Goal: Task Accomplishment & Management: Manage account settings

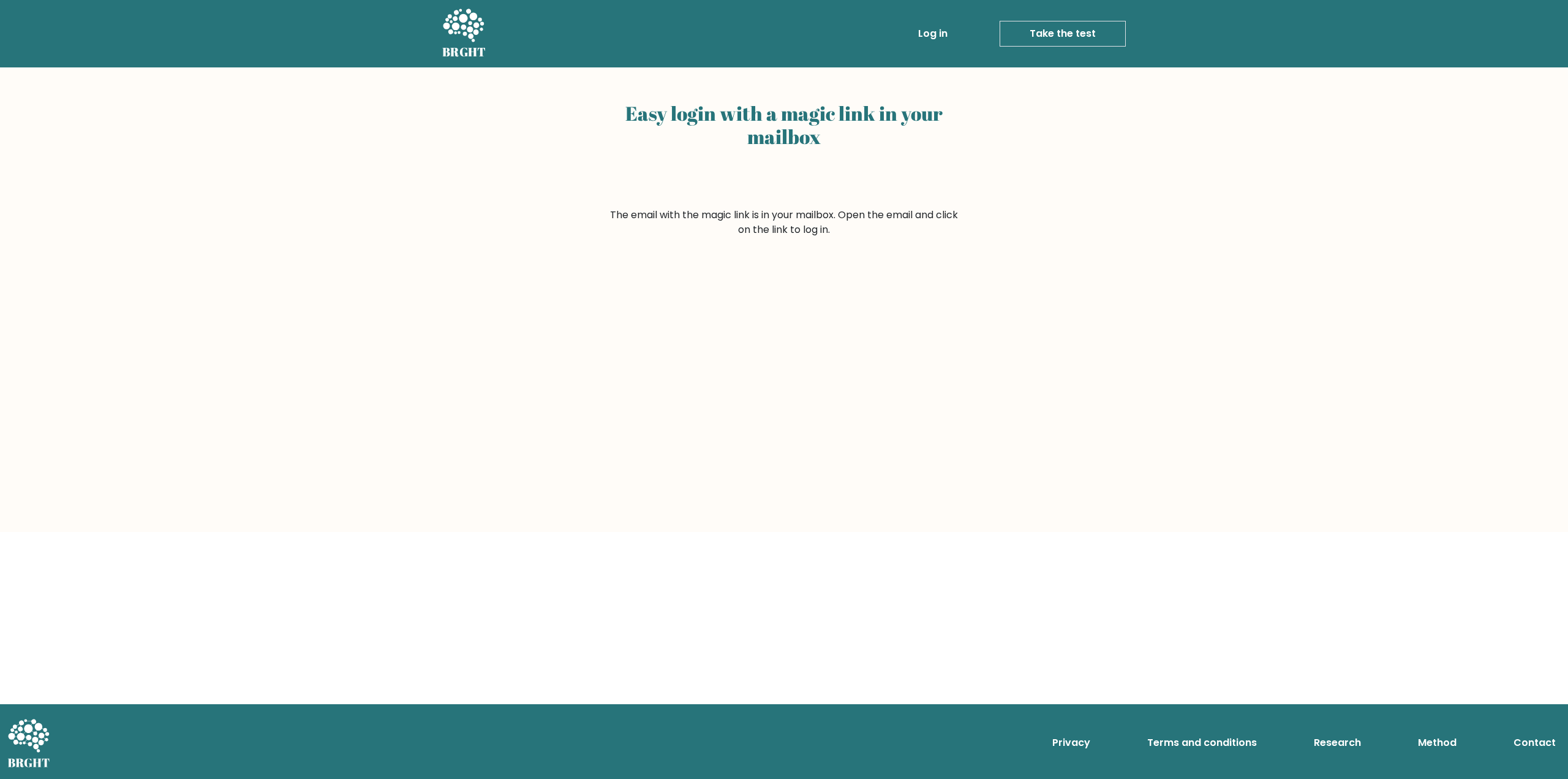
click at [926, 37] on link "Log in" at bounding box center [933, 34] width 40 height 25
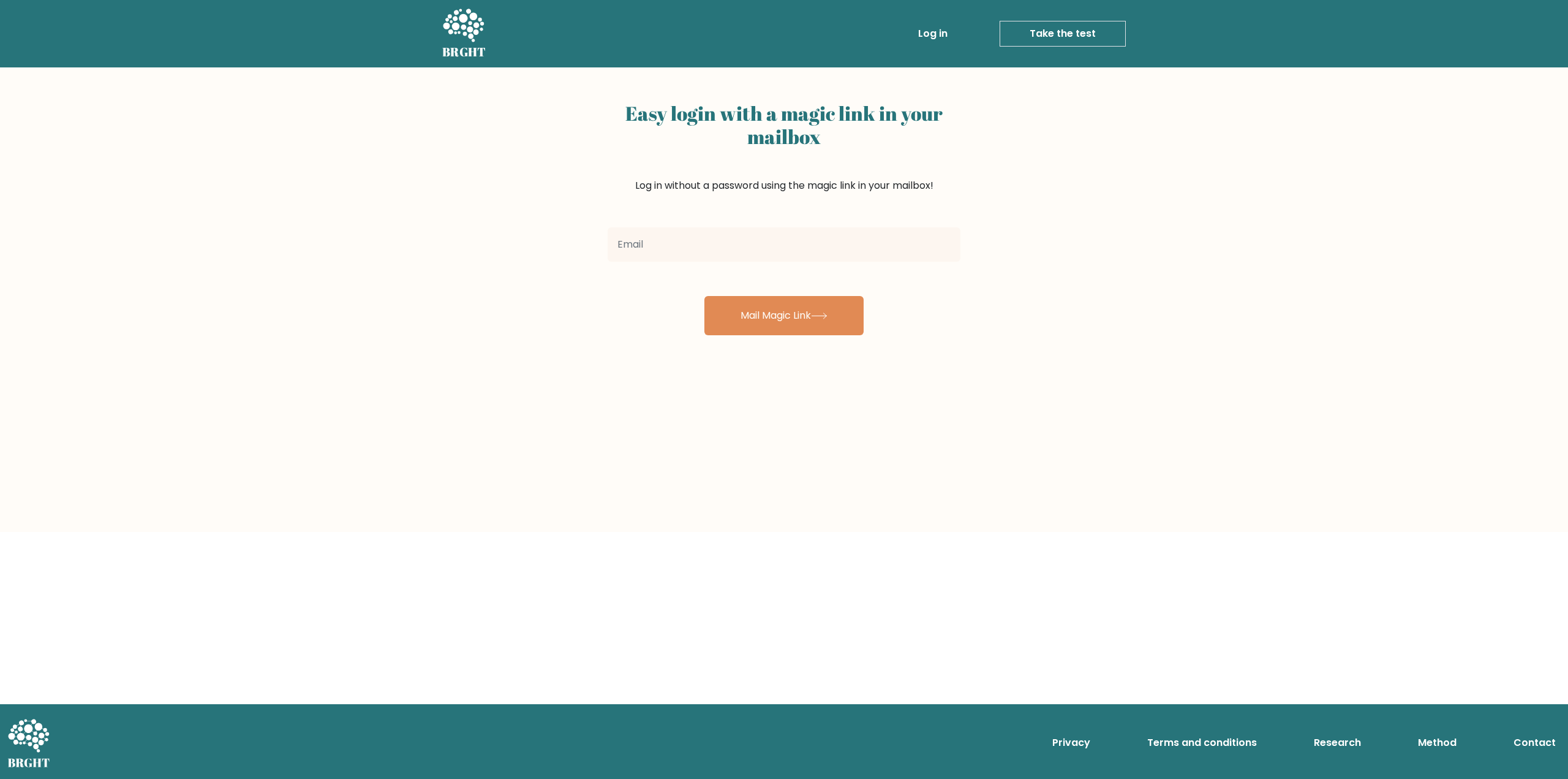
click at [445, 25] on icon at bounding box center [463, 25] width 41 height 33
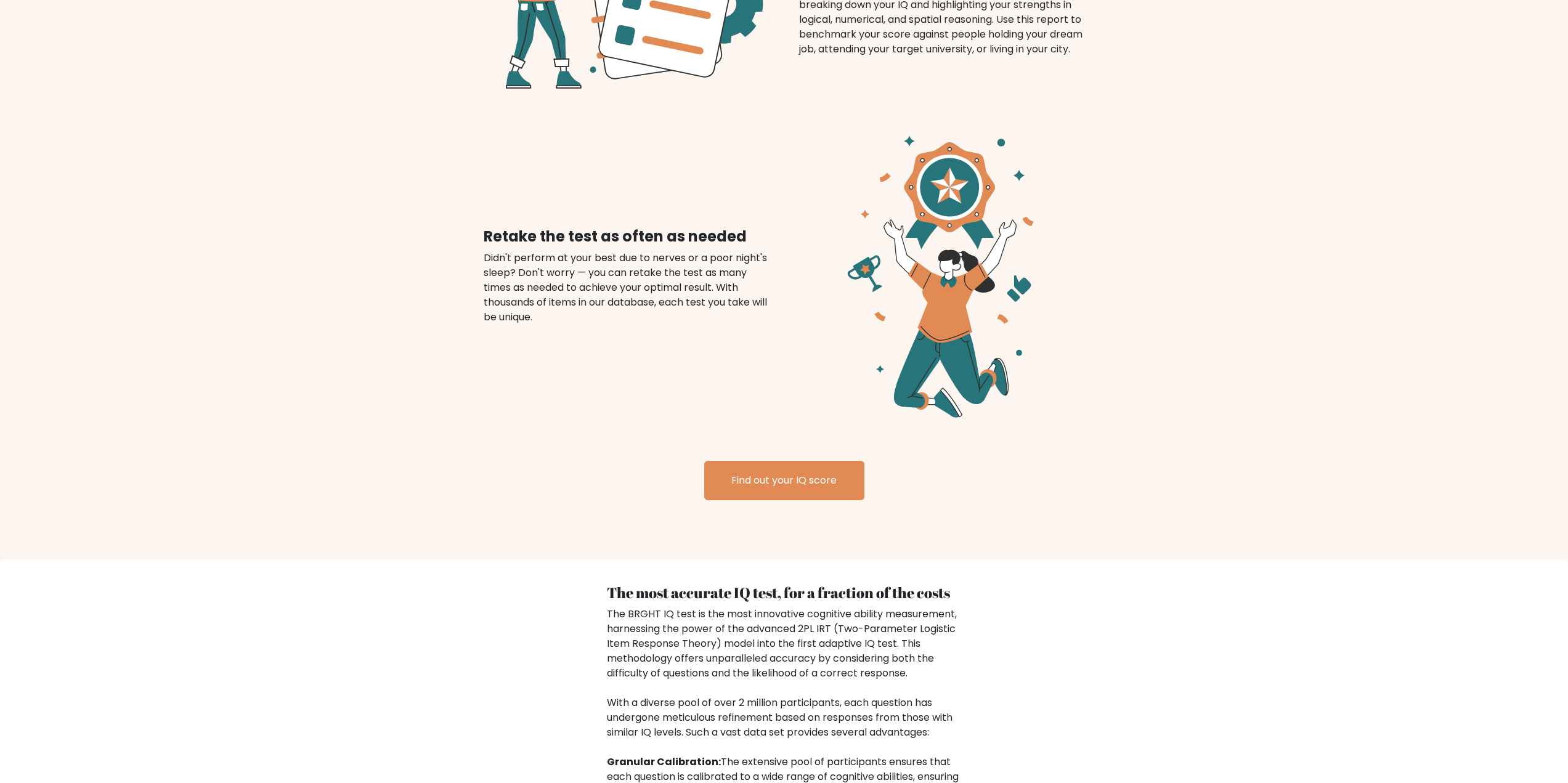
scroll to position [1266, 0]
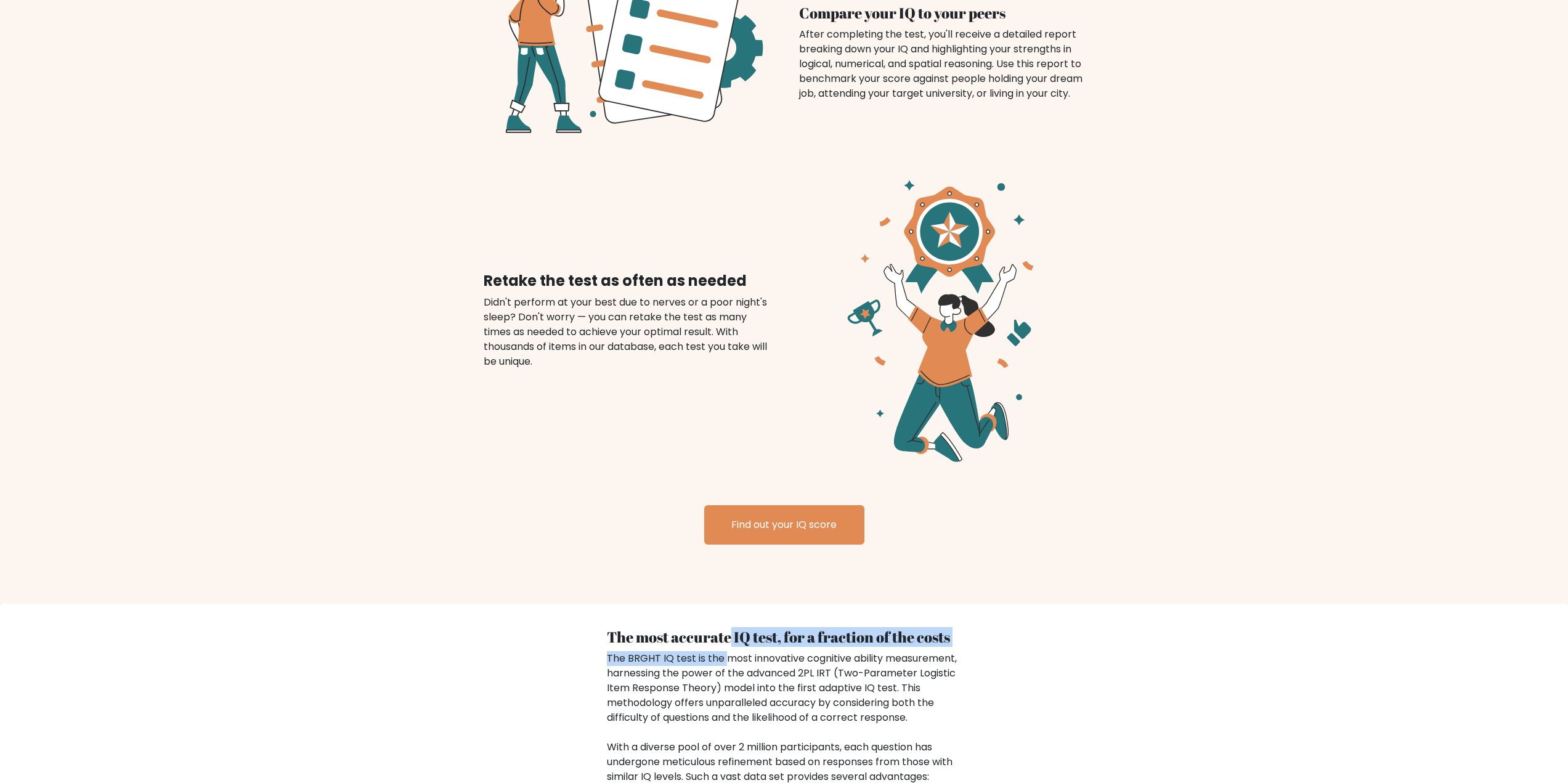
drag, startPoint x: 728, startPoint y: 656, endPoint x: 748, endPoint y: 619, distance: 42.1
click at [732, 650] on div "Uncover your True Potential The IQ test that adepts to your level The Brght IQ …" at bounding box center [784, 344] width 1568 height 1588
click at [760, 539] on link "Find out your IQ score" at bounding box center [785, 524] width 161 height 40
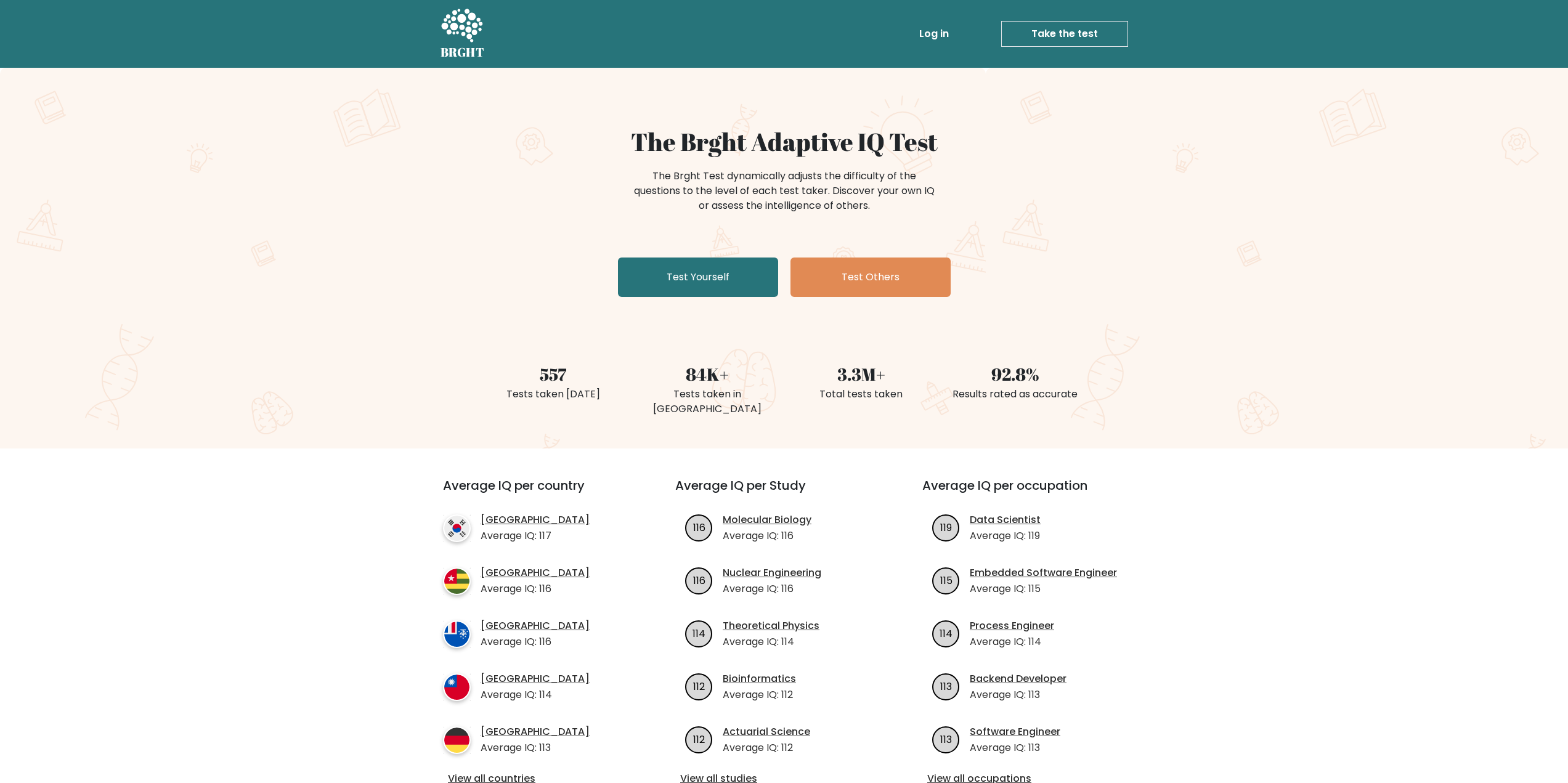
click at [444, 45] on h5 "BRGHT" at bounding box center [462, 52] width 44 height 15
click at [714, 274] on link "Test Yourself" at bounding box center [698, 277] width 161 height 40
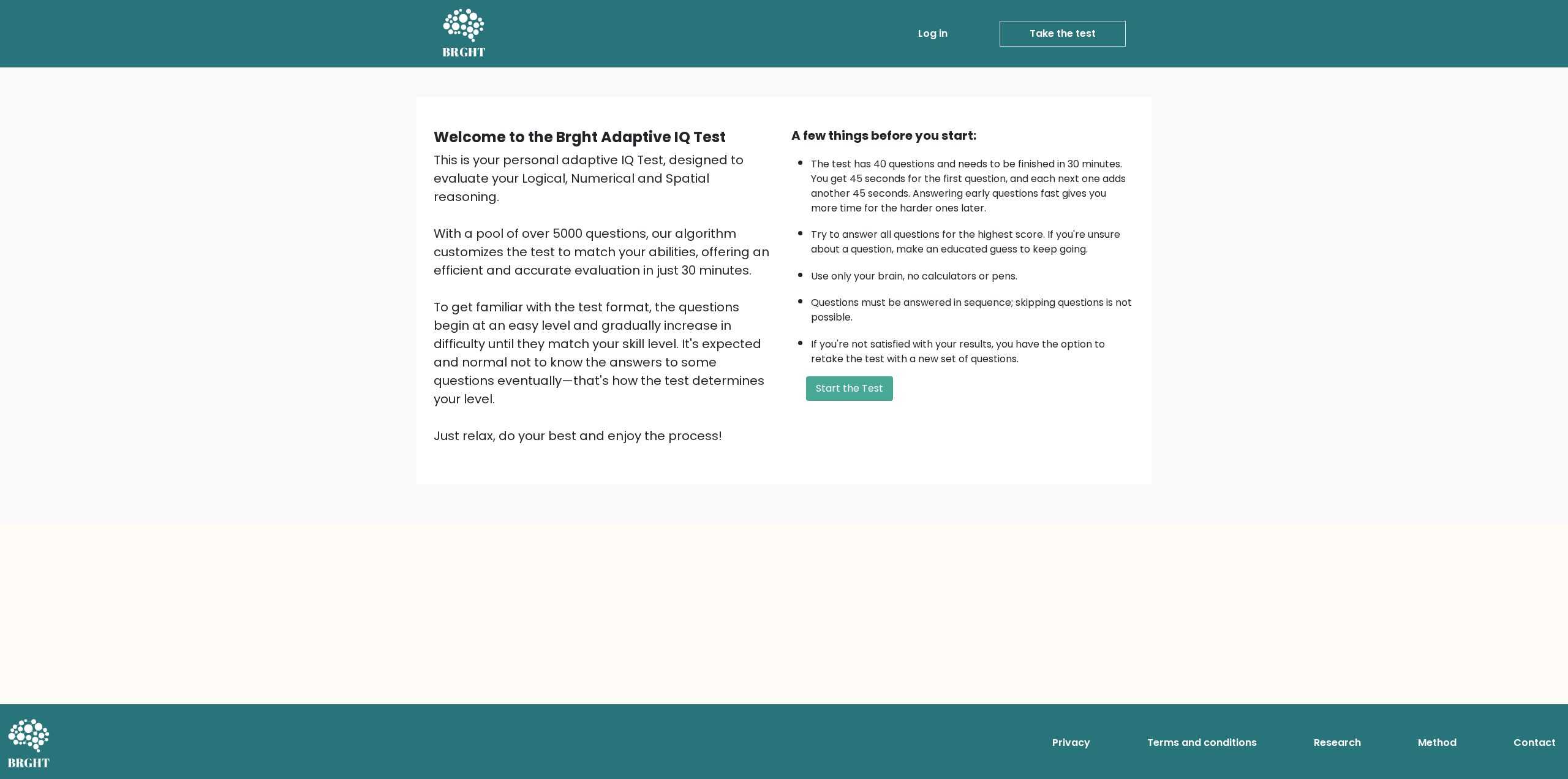
click at [945, 40] on link "Log in" at bounding box center [933, 34] width 40 height 25
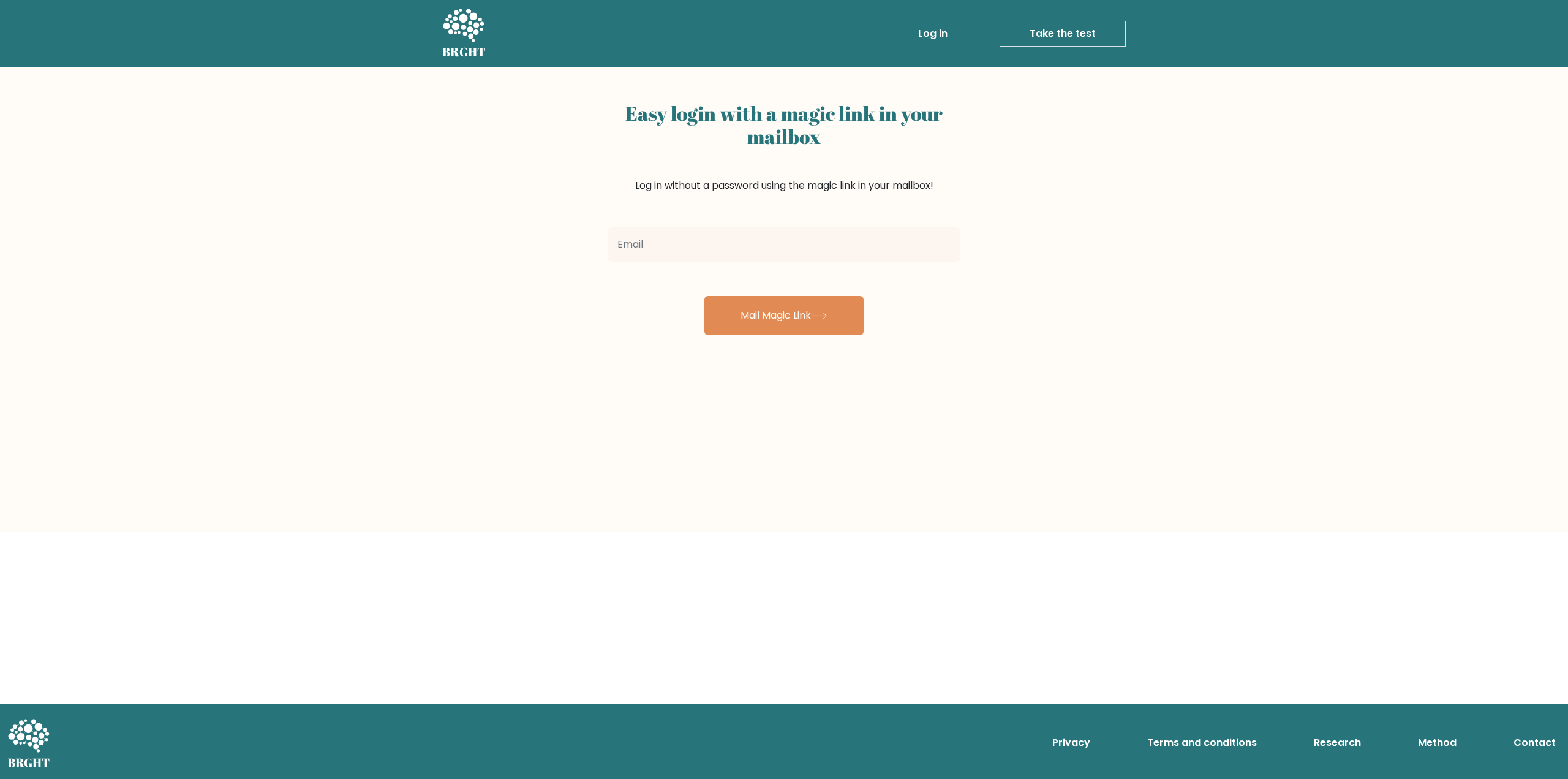
click at [721, 230] on input "email" at bounding box center [784, 245] width 353 height 34
type input "[EMAIL_ADDRESS][DOMAIN_NAME]"
click at [736, 307] on button "Mail Magic Link" at bounding box center [784, 316] width 160 height 40
